Goal: Task Accomplishment & Management: Complete application form

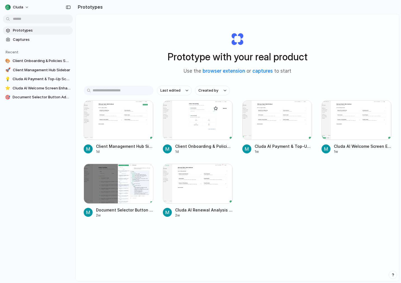
click at [204, 123] on div at bounding box center [198, 120] width 70 height 40
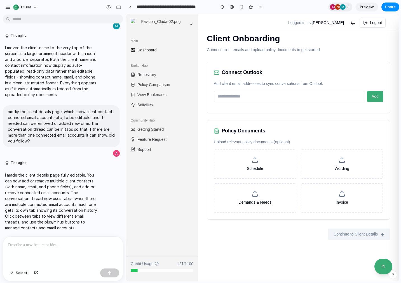
click at [239, 93] on input "email" at bounding box center [289, 96] width 151 height 11
type input "**********"
click at [373, 97] on span "Add" at bounding box center [374, 96] width 7 height 4
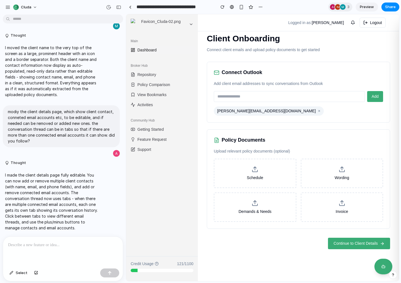
click at [277, 98] on input "email" at bounding box center [289, 96] width 151 height 11
type input "**********"
click at [378, 97] on button "Add" at bounding box center [375, 96] width 16 height 11
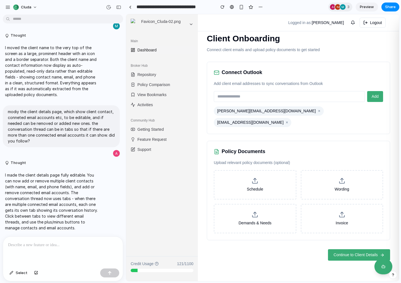
click at [361, 252] on span "Continue to Client Details" at bounding box center [355, 255] width 44 height 6
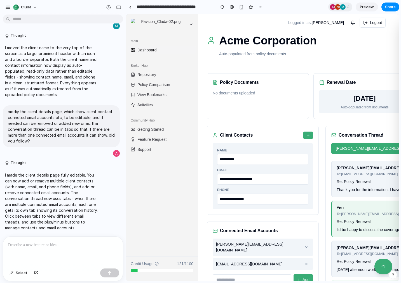
click at [253, 44] on h1 "Acme Corporation" at bounding box center [268, 40] width 98 height 17
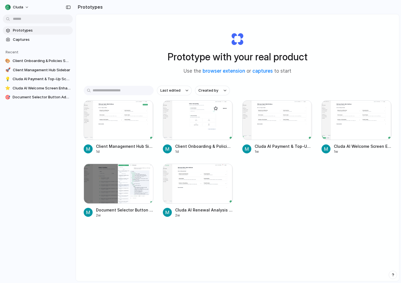
click at [190, 129] on div at bounding box center [198, 120] width 70 height 40
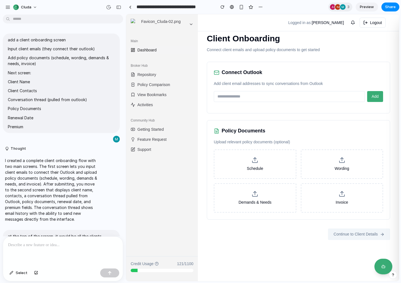
scroll to position [398, 0]
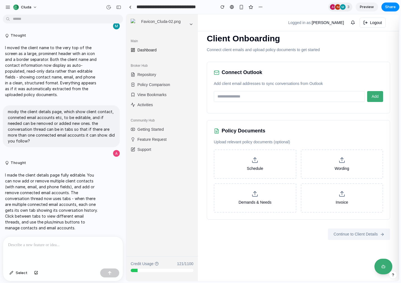
click at [75, 252] on div at bounding box center [63, 252] width 120 height 30
click at [76, 250] on div at bounding box center [63, 252] width 120 height 30
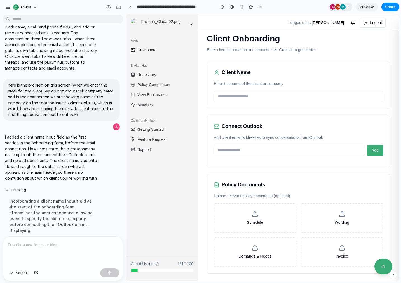
scroll to position [22, 0]
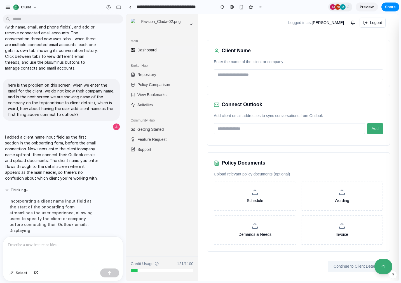
click at [249, 130] on input "email" at bounding box center [289, 128] width 151 height 11
type input "**********"
click at [371, 124] on button "Add" at bounding box center [375, 128] width 16 height 11
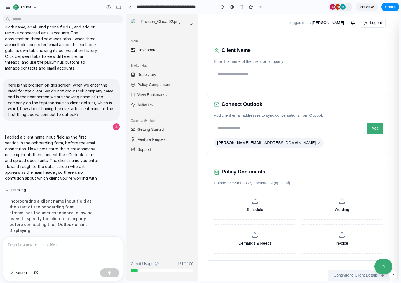
click at [266, 75] on input "text" at bounding box center [298, 74] width 169 height 11
type input "*"
click at [51, 250] on div at bounding box center [63, 252] width 120 height 30
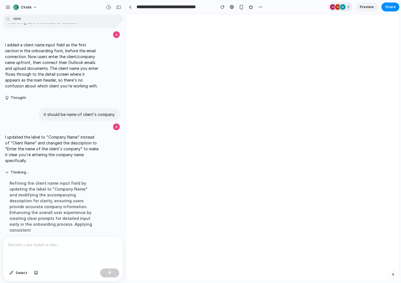
scroll to position [0, 0]
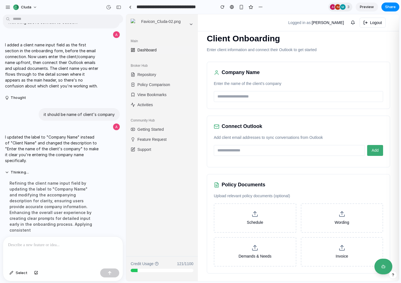
click at [262, 82] on p "Enter the name of the client's company" at bounding box center [298, 84] width 169 height 6
click at [389, 8] on span "Share" at bounding box center [390, 7] width 11 height 6
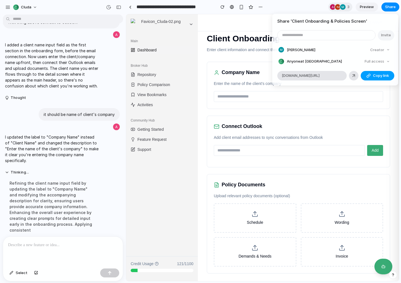
click at [376, 77] on span "Copy link" at bounding box center [381, 76] width 16 height 6
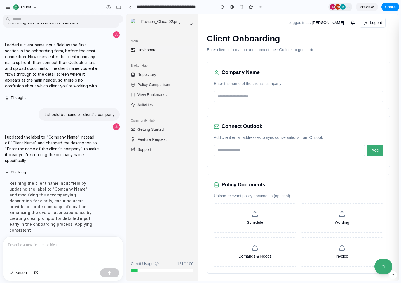
click at [334, 91] on div "Share ' Client Onboarding & Policies Screen ' Invite [PERSON_NAME] Creator Anyo…" at bounding box center [200, 141] width 401 height 283
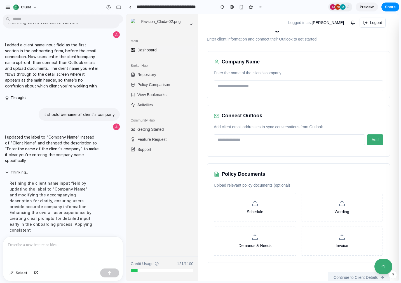
scroll to position [22, 0]
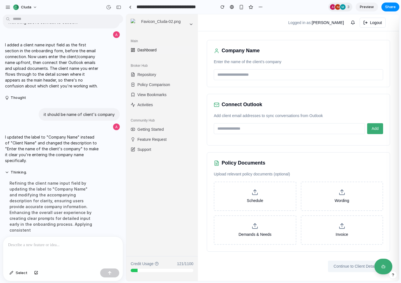
click at [255, 74] on input "text" at bounding box center [298, 74] width 169 height 11
type input "*"
type input "**********"
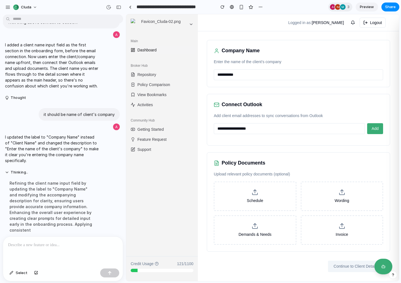
click at [374, 130] on span "Add" at bounding box center [374, 128] width 7 height 4
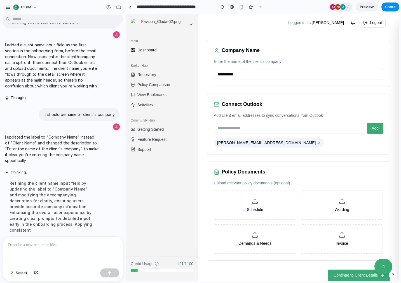
scroll to position [31, 0]
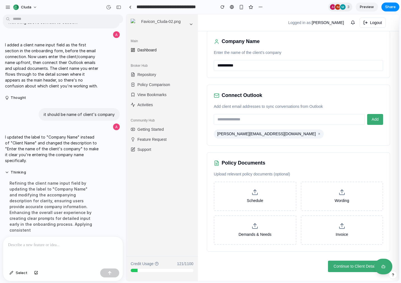
click at [342, 267] on span "Continue to Client Details" at bounding box center [355, 267] width 44 height 6
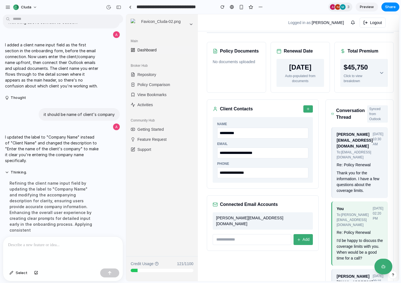
click at [230, 71] on div "Policy Documents No documents uploaded" at bounding box center [236, 67] width 59 height 51
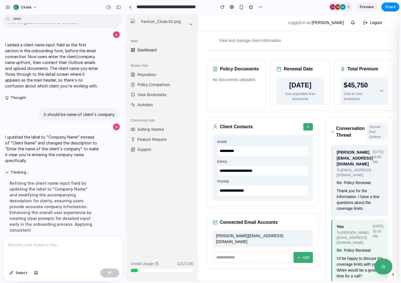
scroll to position [0, 0]
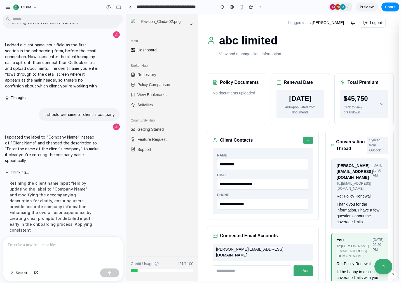
click at [242, 41] on h1 "abc limited" at bounding box center [248, 40] width 58 height 17
click at [52, 252] on div at bounding box center [63, 252] width 120 height 30
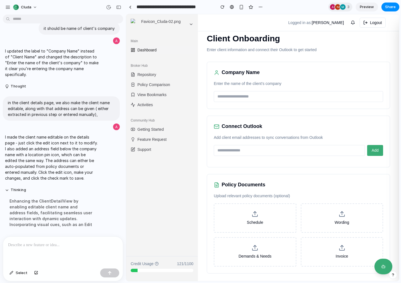
click at [264, 94] on input "text" at bounding box center [298, 96] width 169 height 11
type input "****"
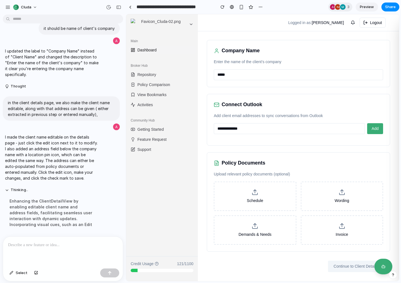
type input "**********"
click at [280, 143] on div "**********" at bounding box center [298, 120] width 183 height 52
click at [380, 131] on button "Add" at bounding box center [375, 128] width 16 height 11
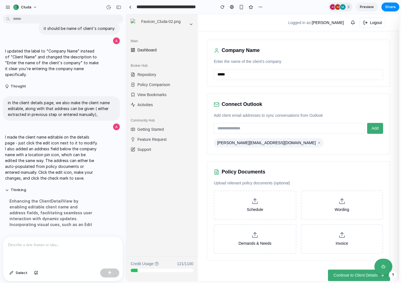
click at [341, 275] on span "Continue to Client Details" at bounding box center [355, 276] width 44 height 6
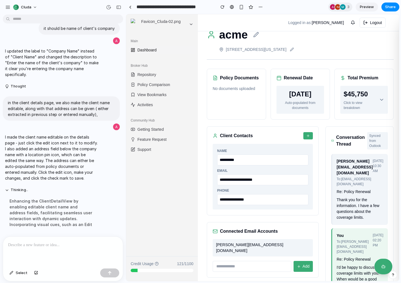
scroll to position [0, 0]
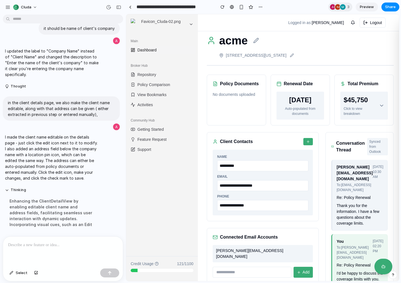
click at [249, 54] on p "[STREET_ADDRESS][US_STATE]" at bounding box center [256, 56] width 61 height 6
click at [274, 25] on div "Logged in as: [PERSON_NAME] Logout" at bounding box center [298, 23] width 192 height 10
